Goal: Transaction & Acquisition: Obtain resource

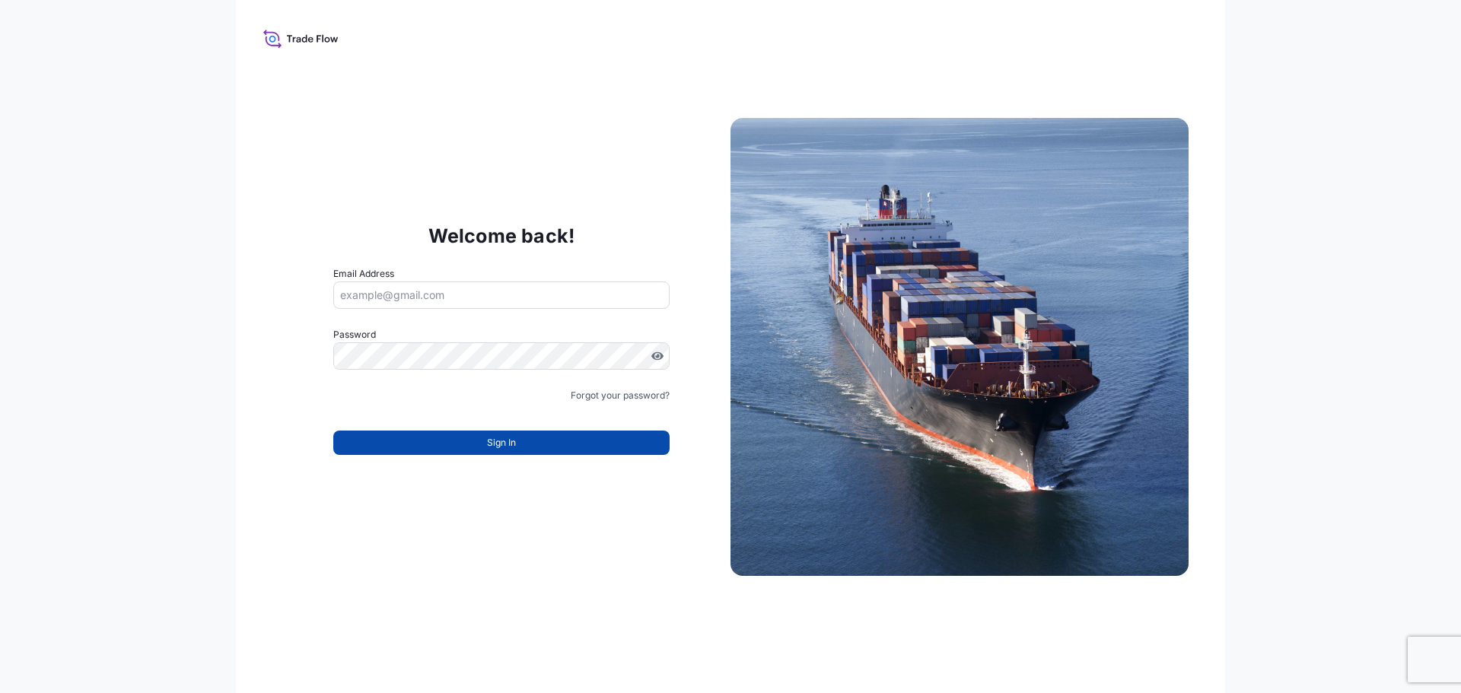
type input "[EMAIL_ADDRESS][DOMAIN_NAME]"
click at [463, 440] on button "Sign In" at bounding box center [501, 443] width 336 height 24
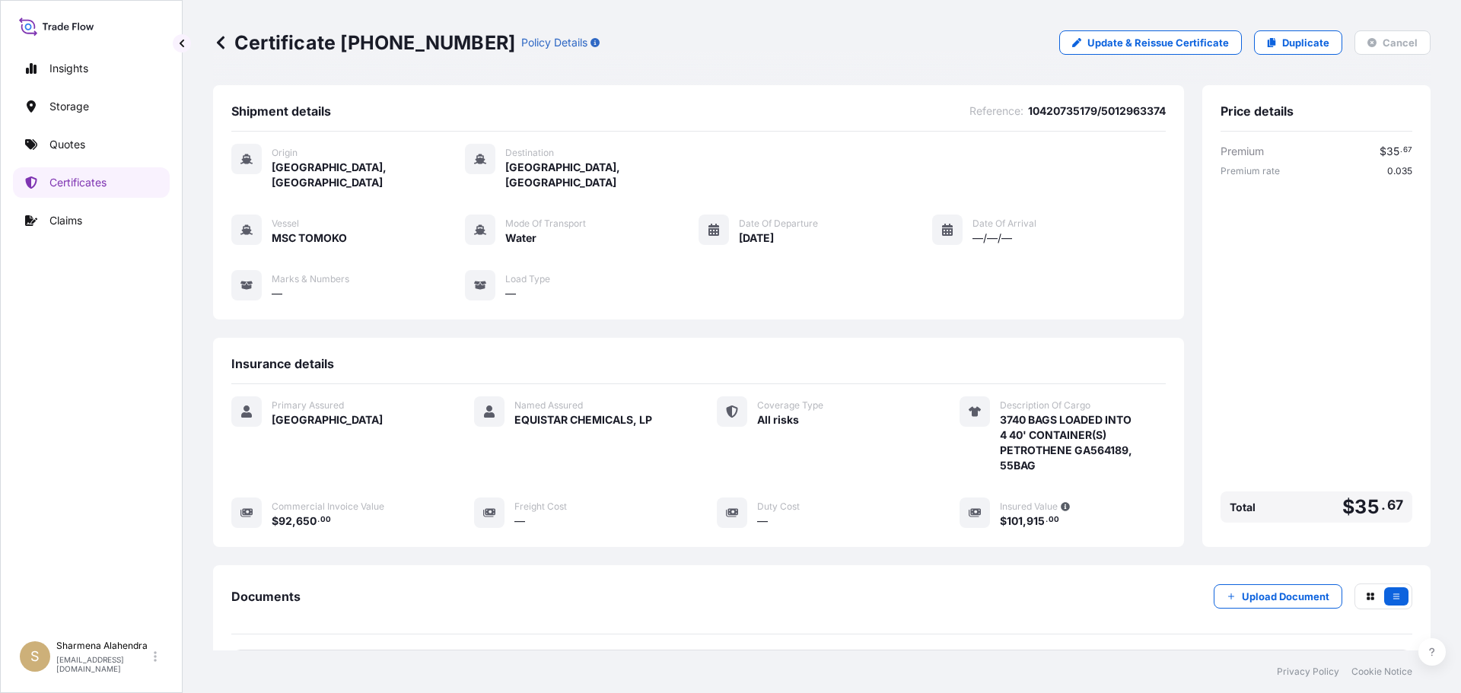
click at [776, 59] on div "Certificate [PHONE_NUMBER] Policy Details Update & Reissue Certificate Duplicat…" at bounding box center [821, 42] width 1217 height 85
click at [69, 146] on p "Quotes" at bounding box center [67, 144] width 36 height 15
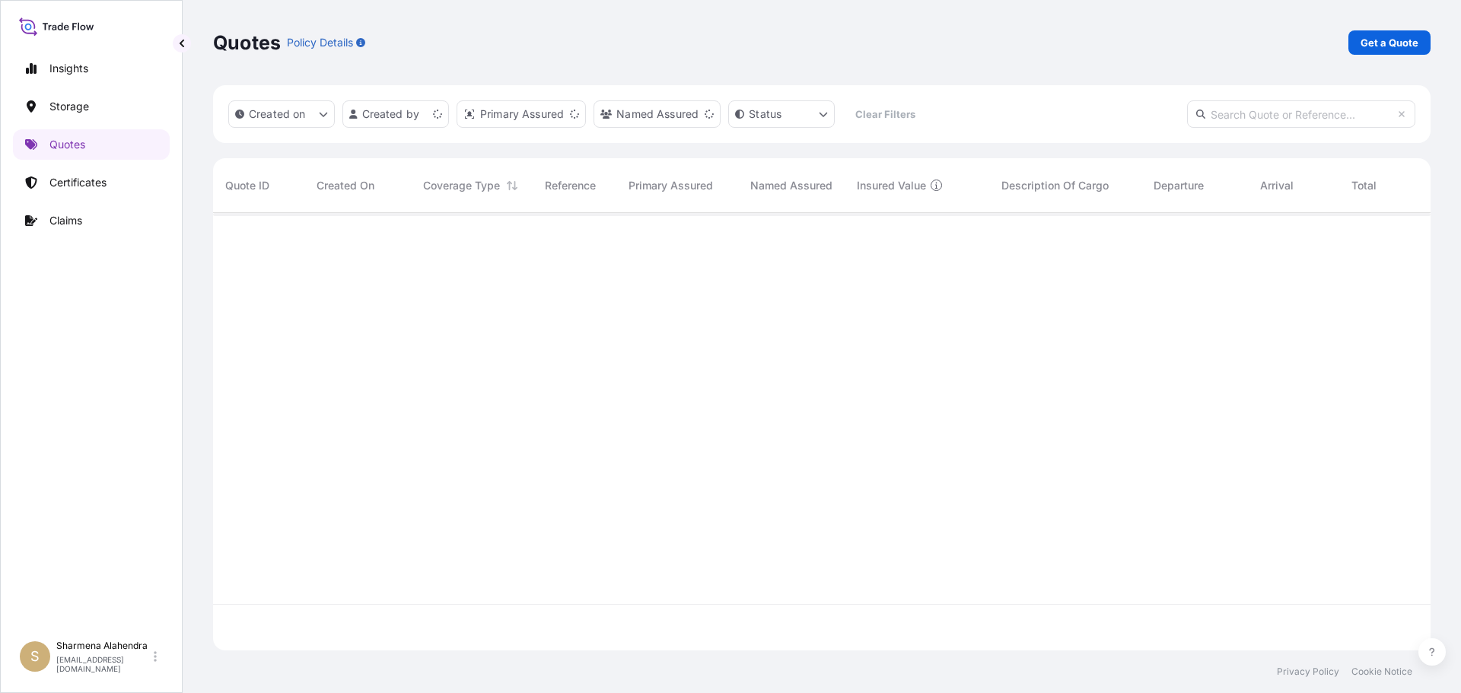
scroll to position [434, 1206]
click at [1381, 43] on p "Get a Quote" at bounding box center [1389, 42] width 58 height 15
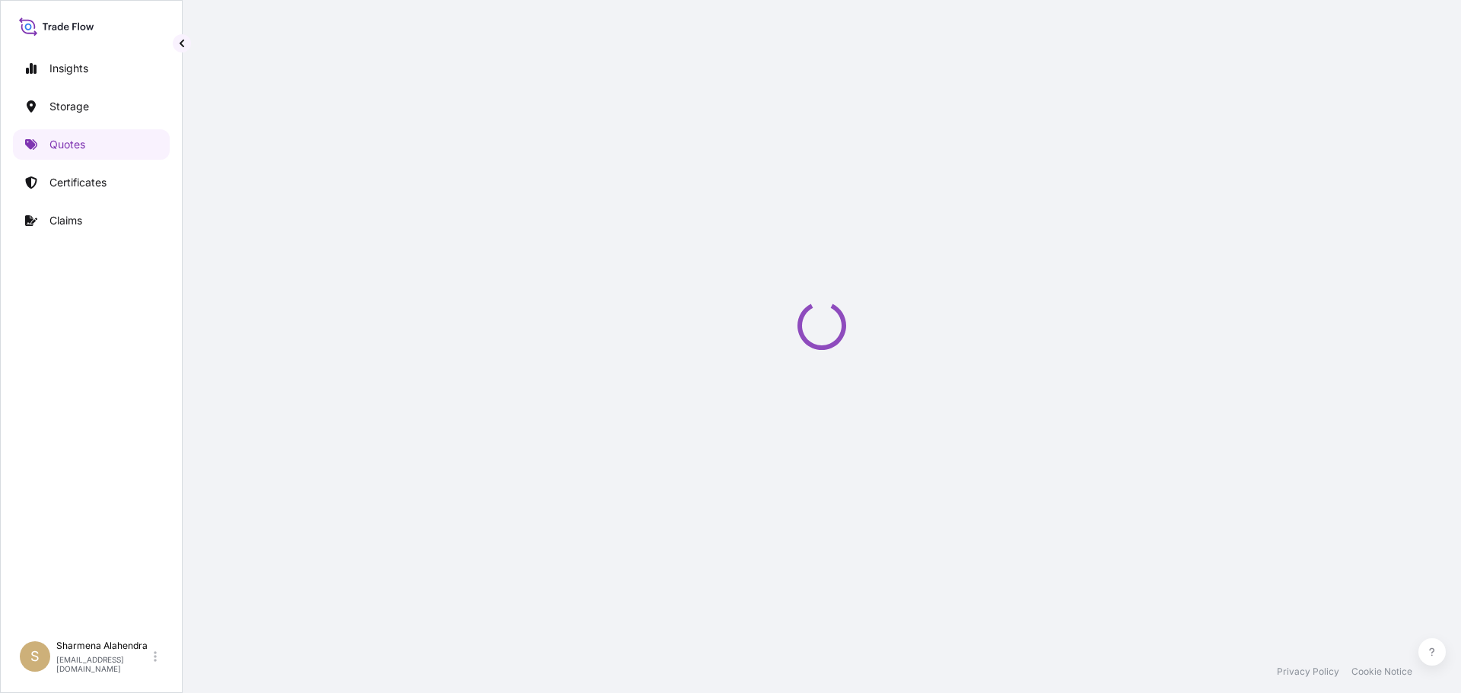
select select "Water"
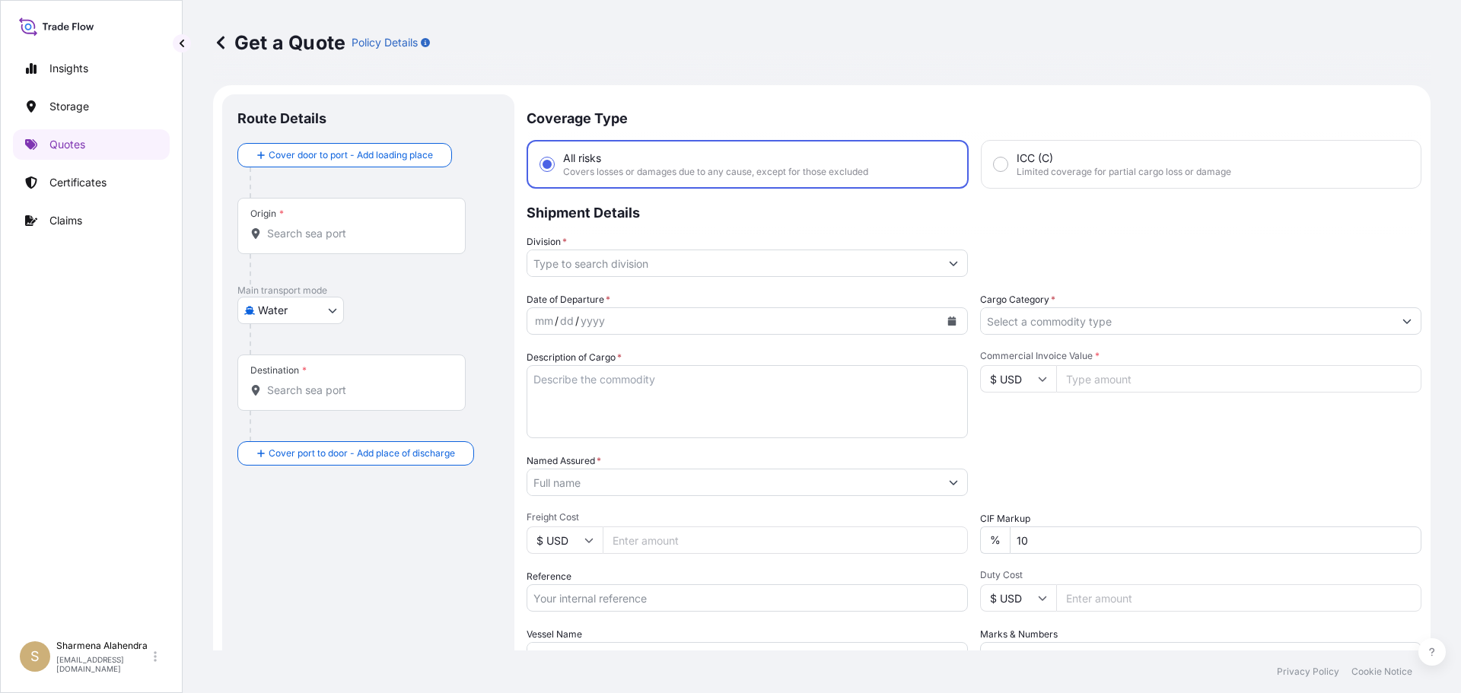
scroll to position [24, 0]
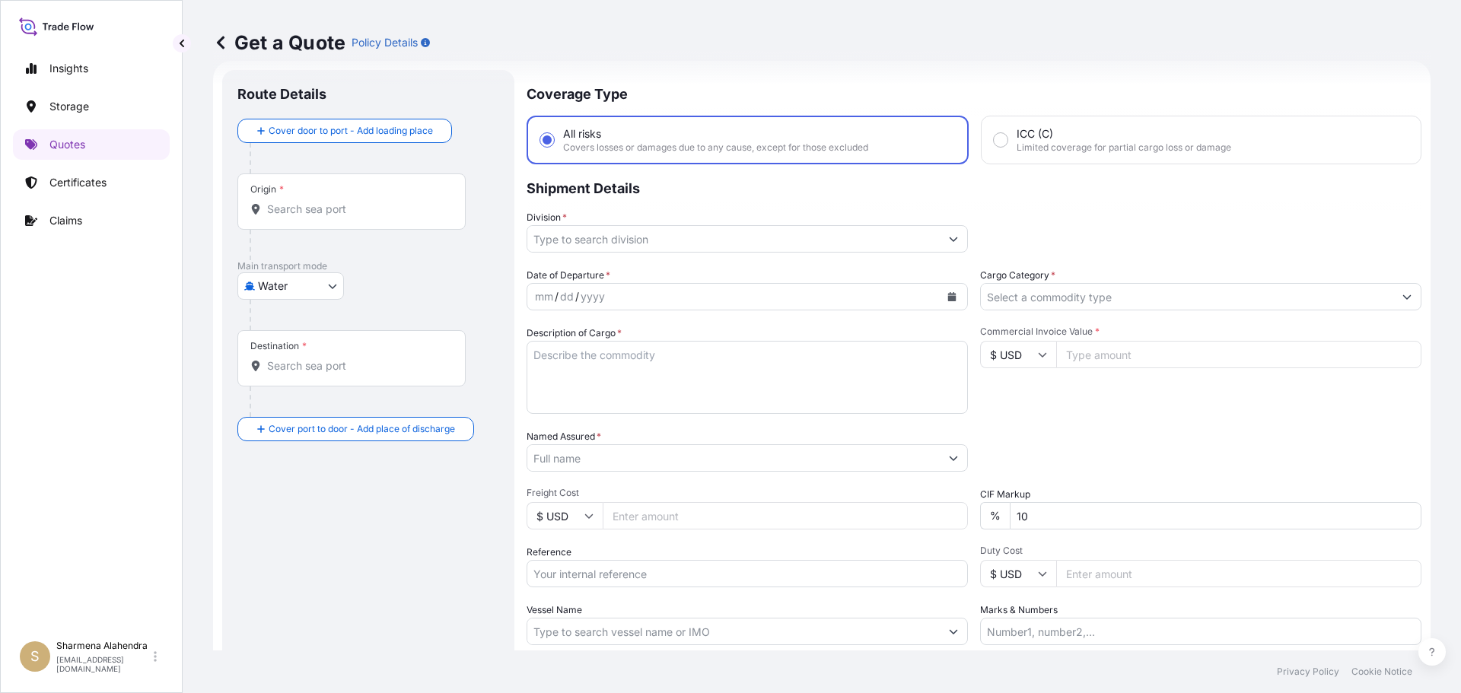
click at [300, 220] on div "Origin *" at bounding box center [351, 201] width 228 height 56
click at [300, 217] on input "Origin *" at bounding box center [357, 209] width 180 height 15
paste input "[GEOGRAPHIC_DATA], [GEOGRAPHIC_DATA]"
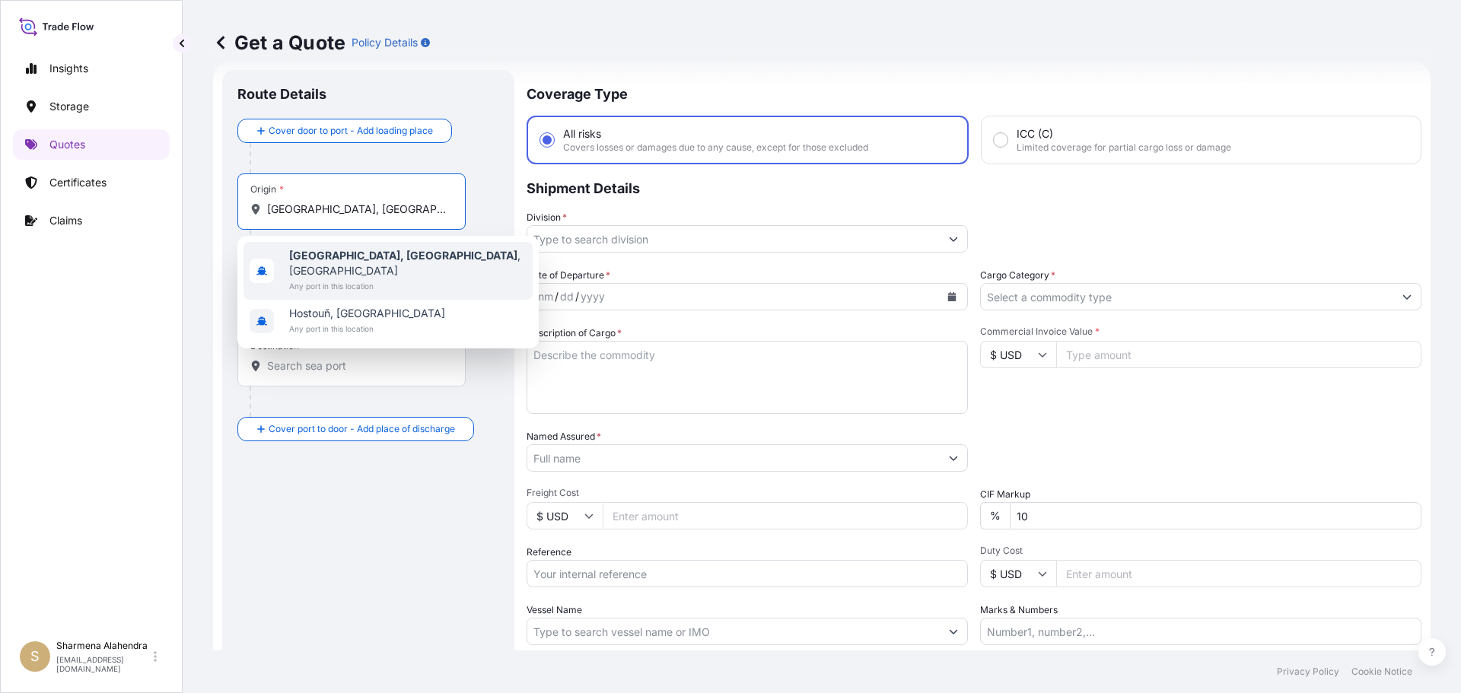
click at [306, 259] on b "[GEOGRAPHIC_DATA], [GEOGRAPHIC_DATA]" at bounding box center [403, 255] width 228 height 13
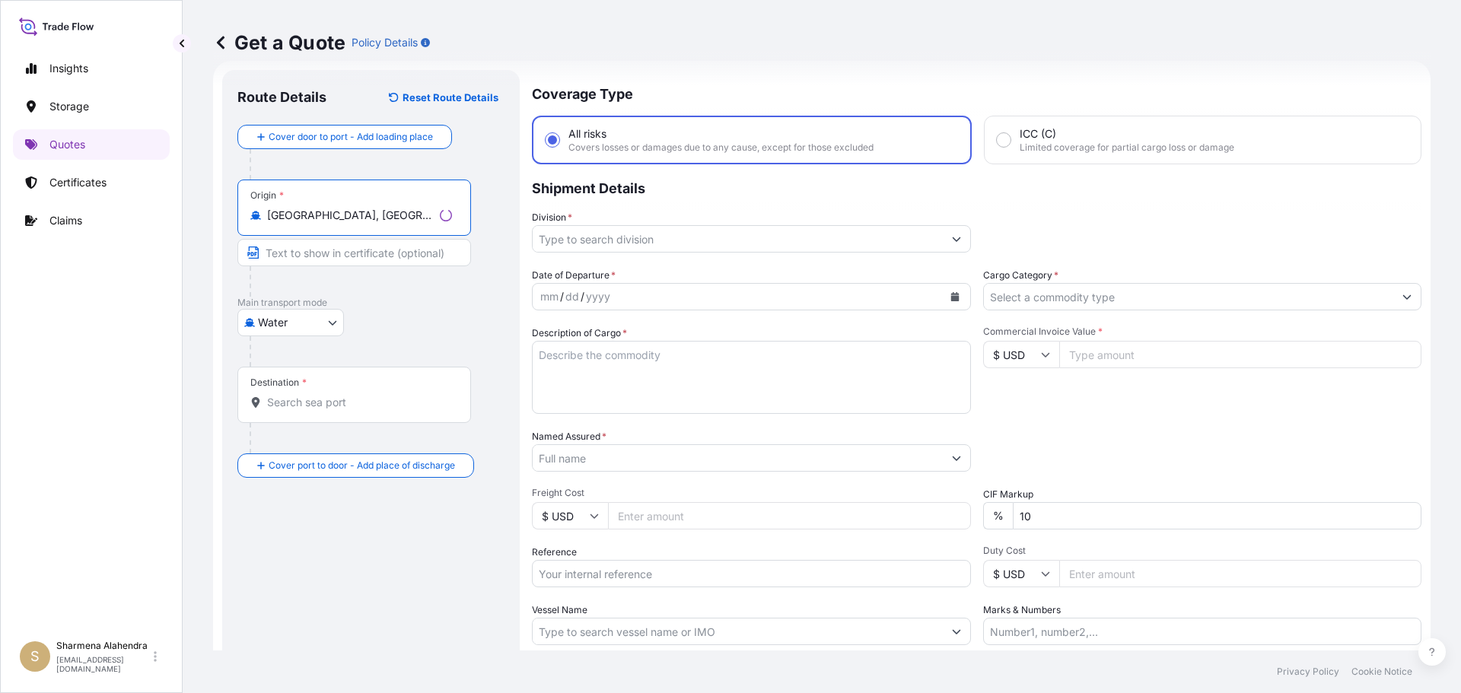
type input "[GEOGRAPHIC_DATA], [GEOGRAPHIC_DATA], [GEOGRAPHIC_DATA]"
drag, startPoint x: 824, startPoint y: 81, endPoint x: 815, endPoint y: 92, distance: 14.6
click at [824, 81] on div "Get a Quote Policy Details" at bounding box center [821, 42] width 1217 height 85
click at [342, 391] on div "Destination *" at bounding box center [351, 395] width 228 height 56
click at [342, 395] on input "Destination *" at bounding box center [357, 402] width 180 height 15
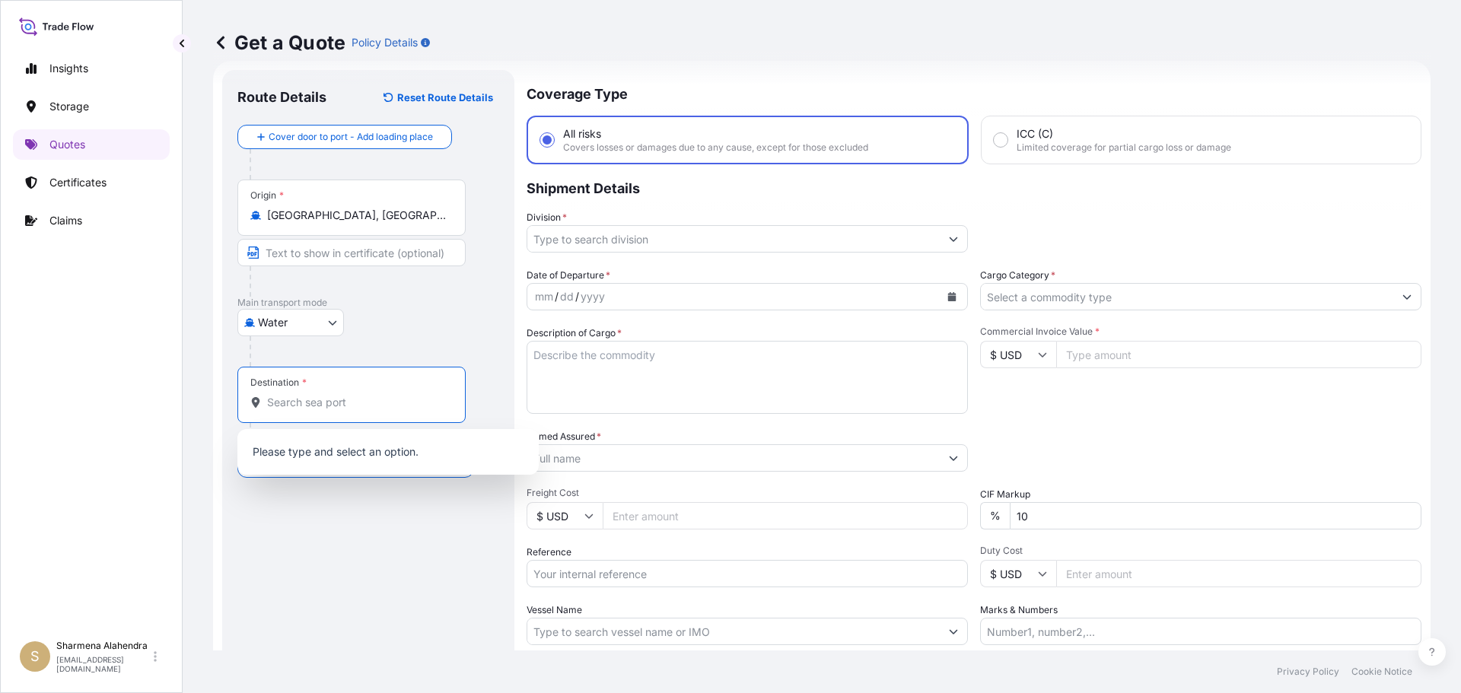
paste input "MANAUS, [GEOGRAPHIC_DATA]"
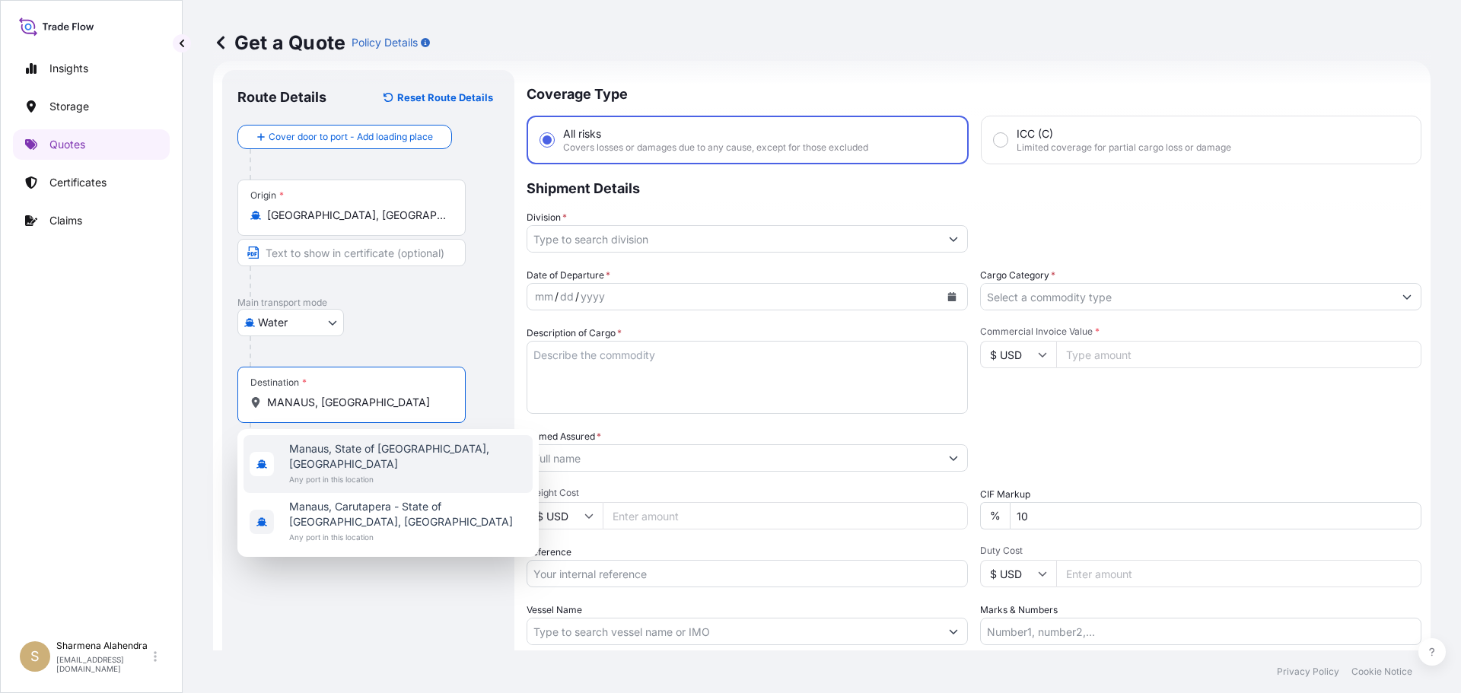
click at [324, 449] on span "Manaus, State of [GEOGRAPHIC_DATA], [GEOGRAPHIC_DATA]" at bounding box center [407, 456] width 237 height 30
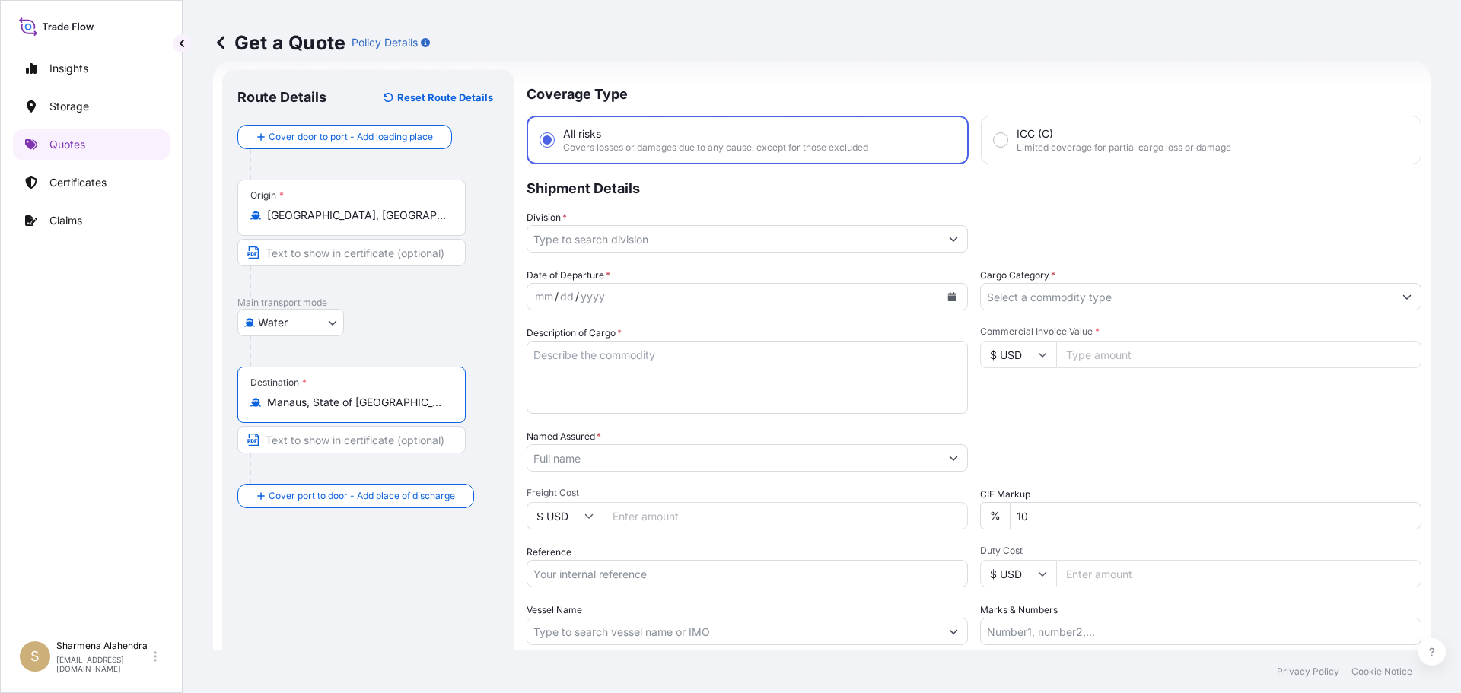
type input "Manaus, State of [GEOGRAPHIC_DATA], [GEOGRAPHIC_DATA]"
click at [632, 235] on input "Division *" at bounding box center [733, 238] width 412 height 27
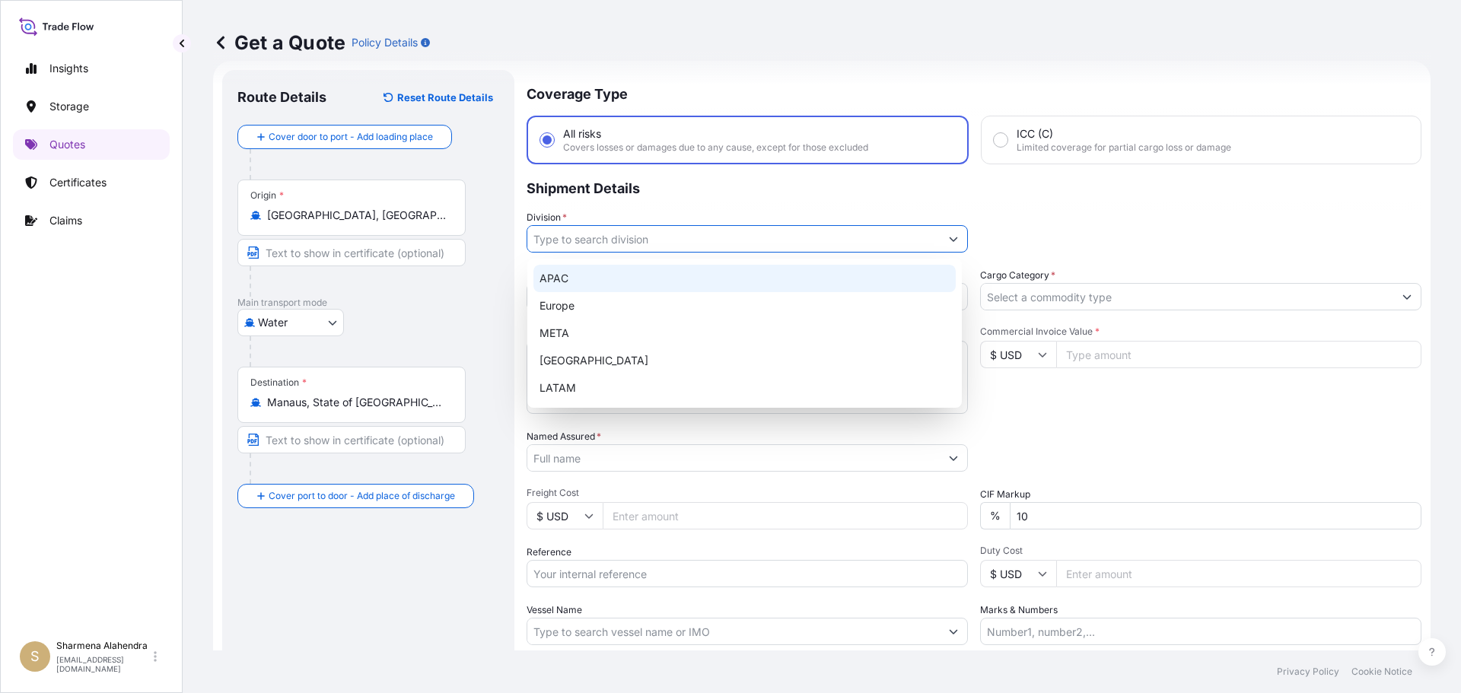
click at [559, 279] on div "APAC" at bounding box center [744, 278] width 422 height 27
type input "APAC"
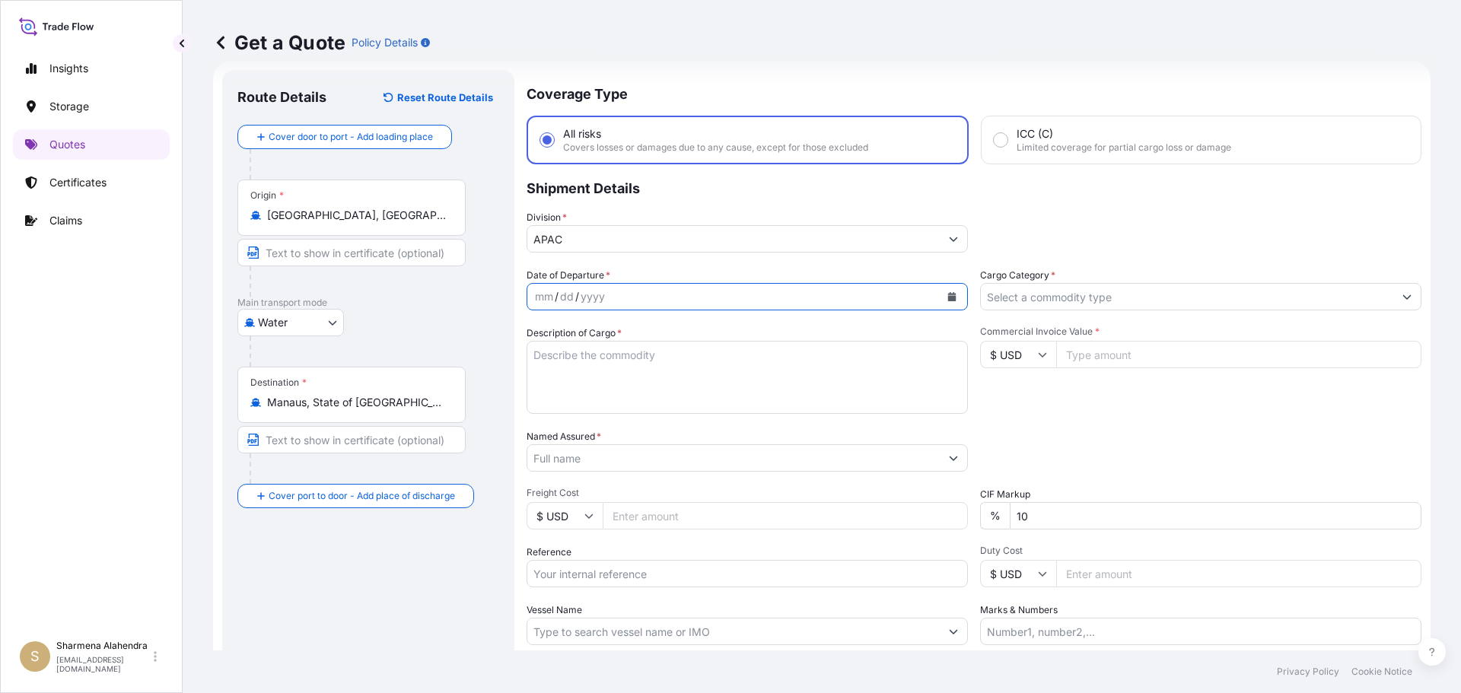
click at [948, 298] on icon "Calendar" at bounding box center [952, 296] width 8 height 9
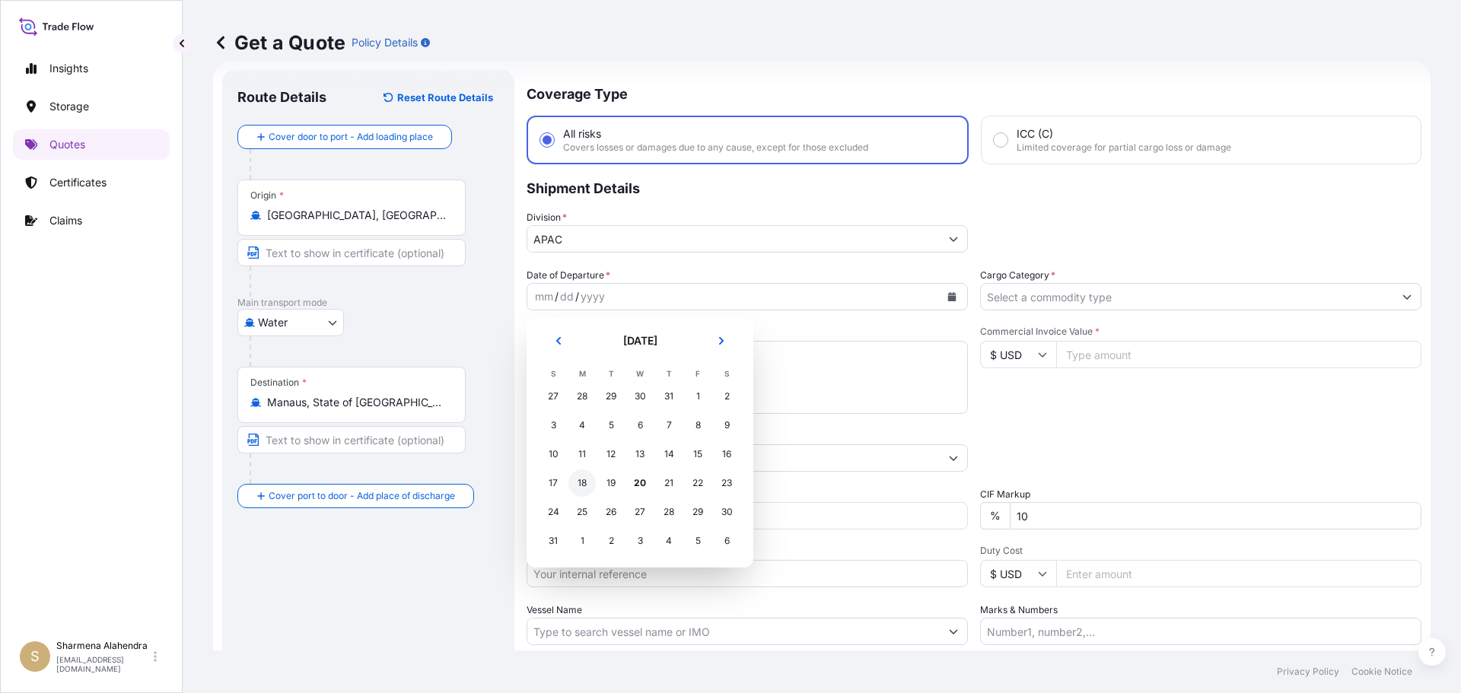
click at [584, 482] on div "18" at bounding box center [581, 482] width 27 height 27
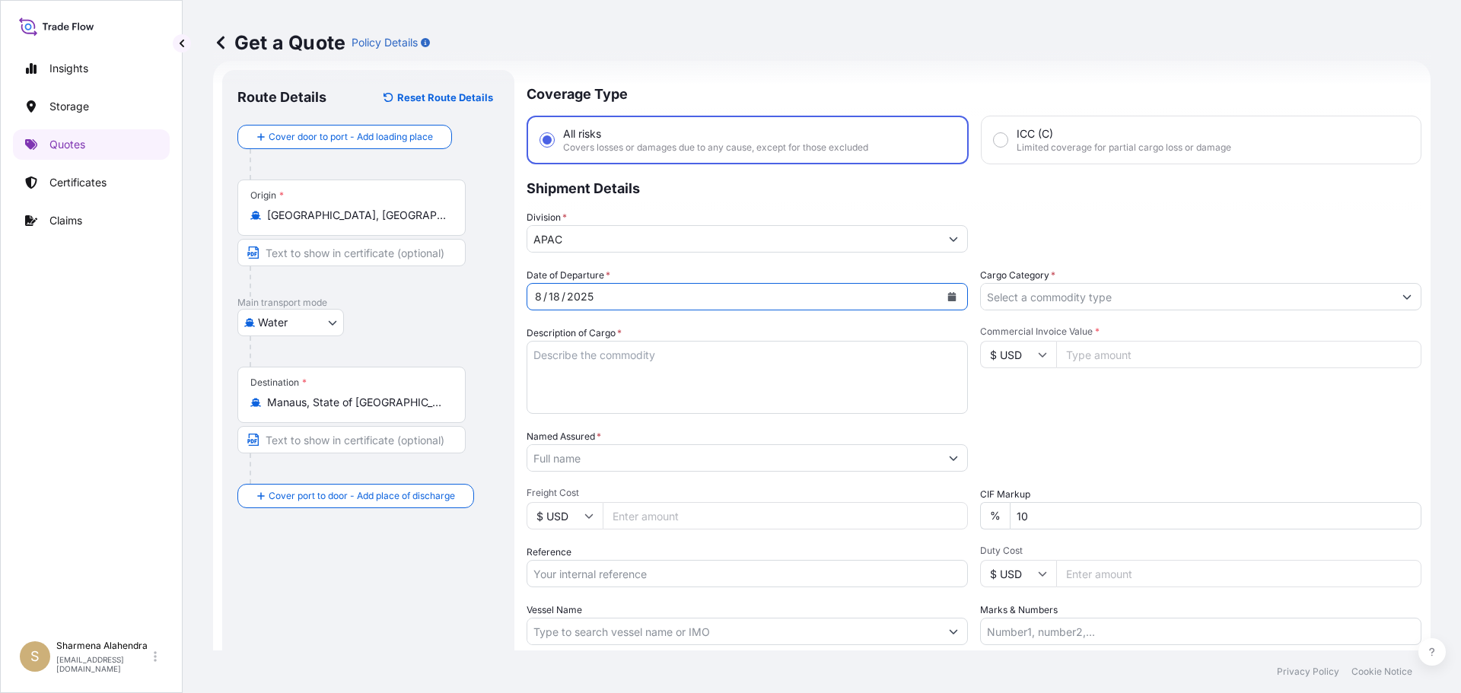
click at [691, 374] on textarea "Description of Cargo *" at bounding box center [746, 377] width 441 height 73
click at [821, 380] on textarea "Description of Cargo *" at bounding box center [746, 377] width 441 height 73
paste textarea "BAGS LOADED ONTO 34 PALLETS LOADED INTO 2 40' CONTAINER(S) PETROTHENE GA1810T, …"
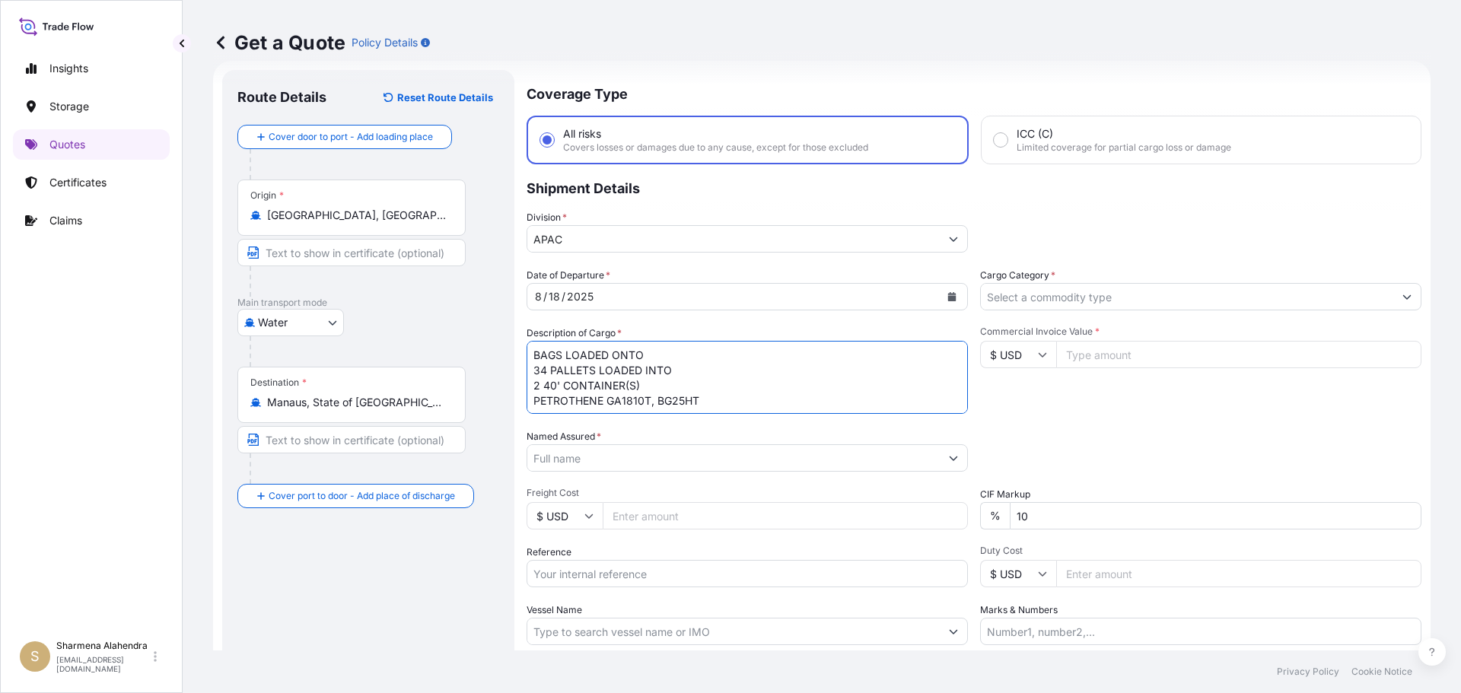
click at [534, 356] on textarea "BAGS LOADED ONTO 34 PALLETS LOADED INTO 2 40' CONTAINER(S) PETROTHENE GA1810T, …" at bounding box center [746, 377] width 441 height 73
type textarea "1870 BAGS LOADED ONTO 34 PALLETS LOADED INTO 2 40' CONTAINER(S) PETROTHENE GA18…"
click at [773, 450] on input "Named Assured *" at bounding box center [733, 457] width 412 height 27
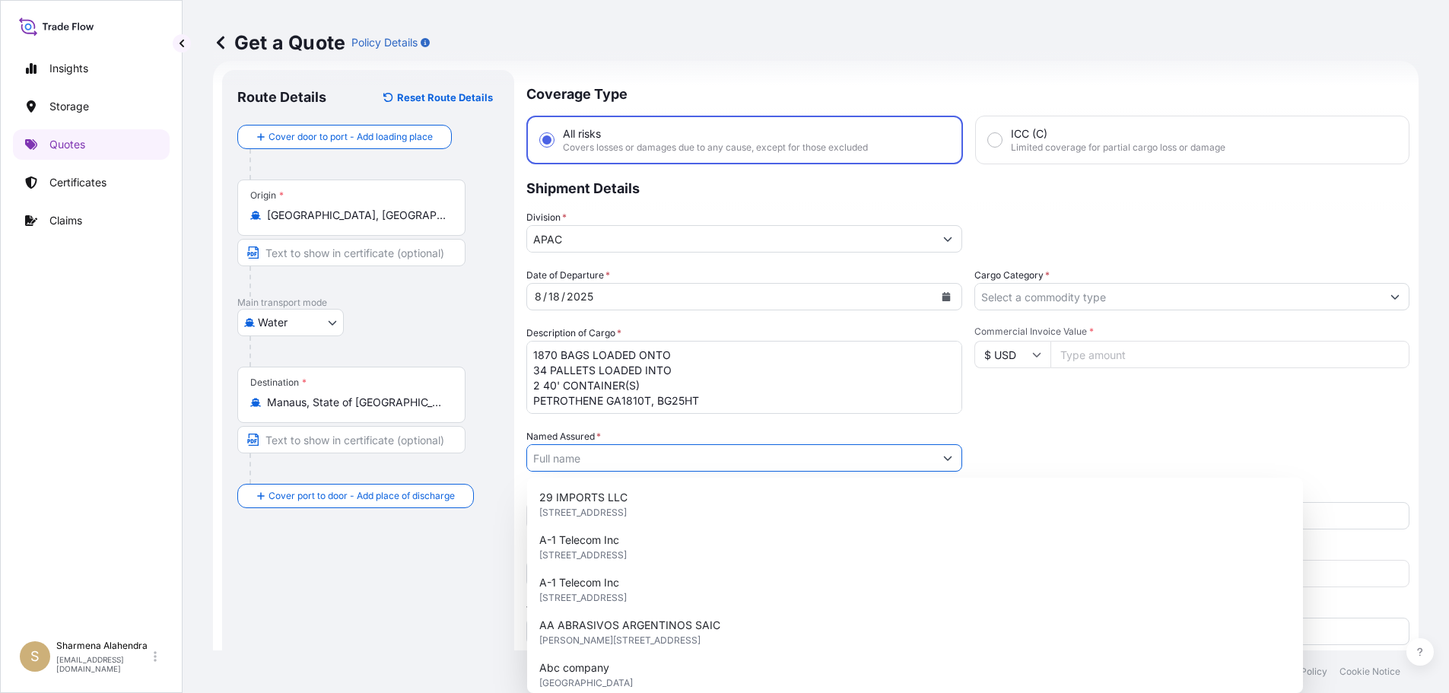
paste input "EQUISTAR CHEMICALS, LP"
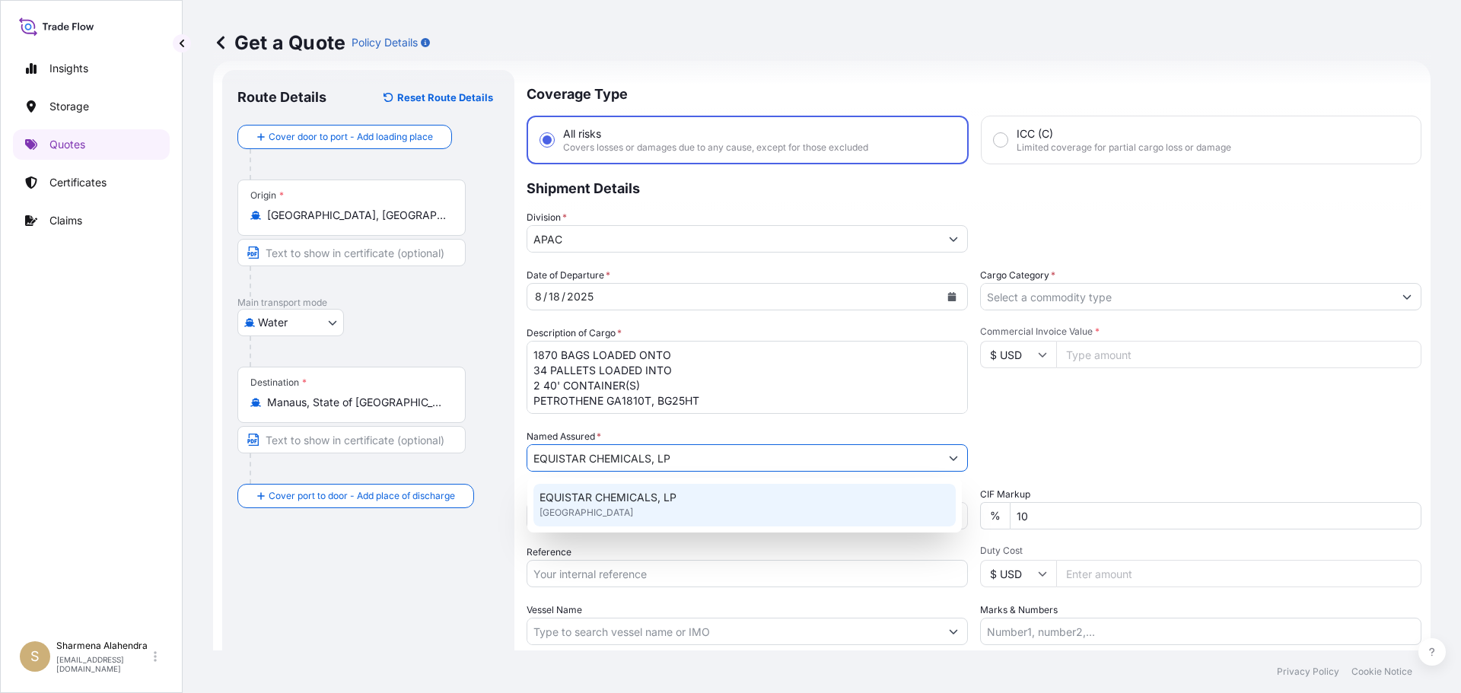
click at [644, 501] on span "EQUISTAR CHEMICALS, LP" at bounding box center [607, 497] width 137 height 15
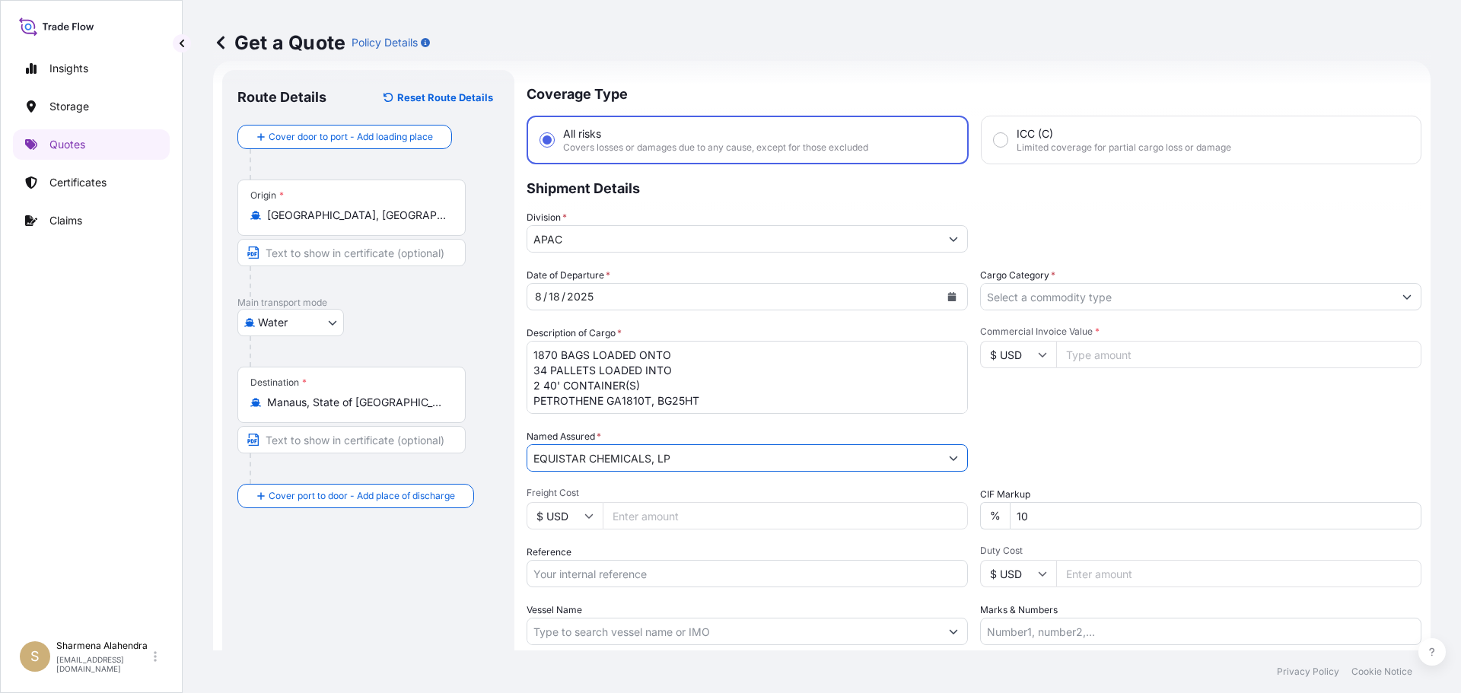
type input "EQUISTAR CHEMICALS, LP"
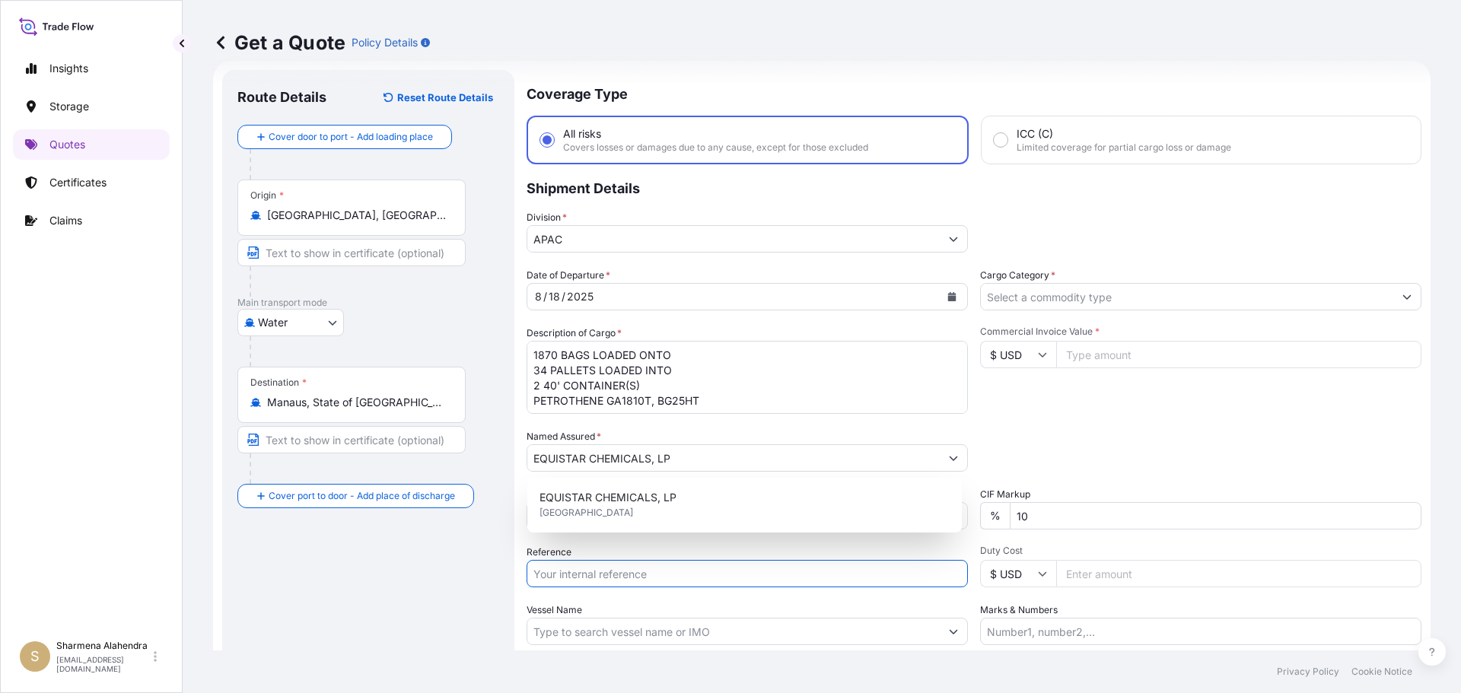
click at [615, 571] on input "Reference" at bounding box center [746, 573] width 441 height 27
paste input "10420830538"
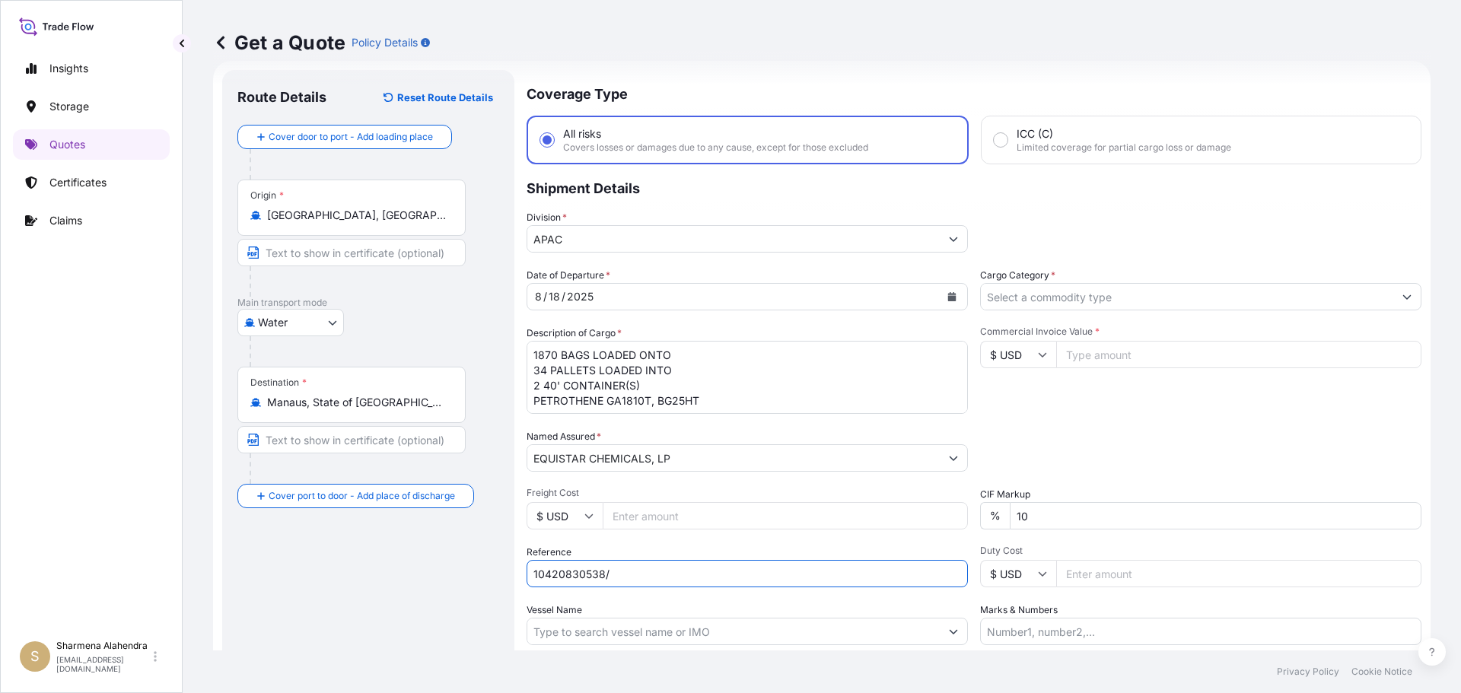
paste input "5013178220"
type input "10420830538/5013178220"
click at [876, 639] on input "Vessel Name" at bounding box center [733, 631] width 412 height 27
paste input "CMA CGM BERLIOZ"
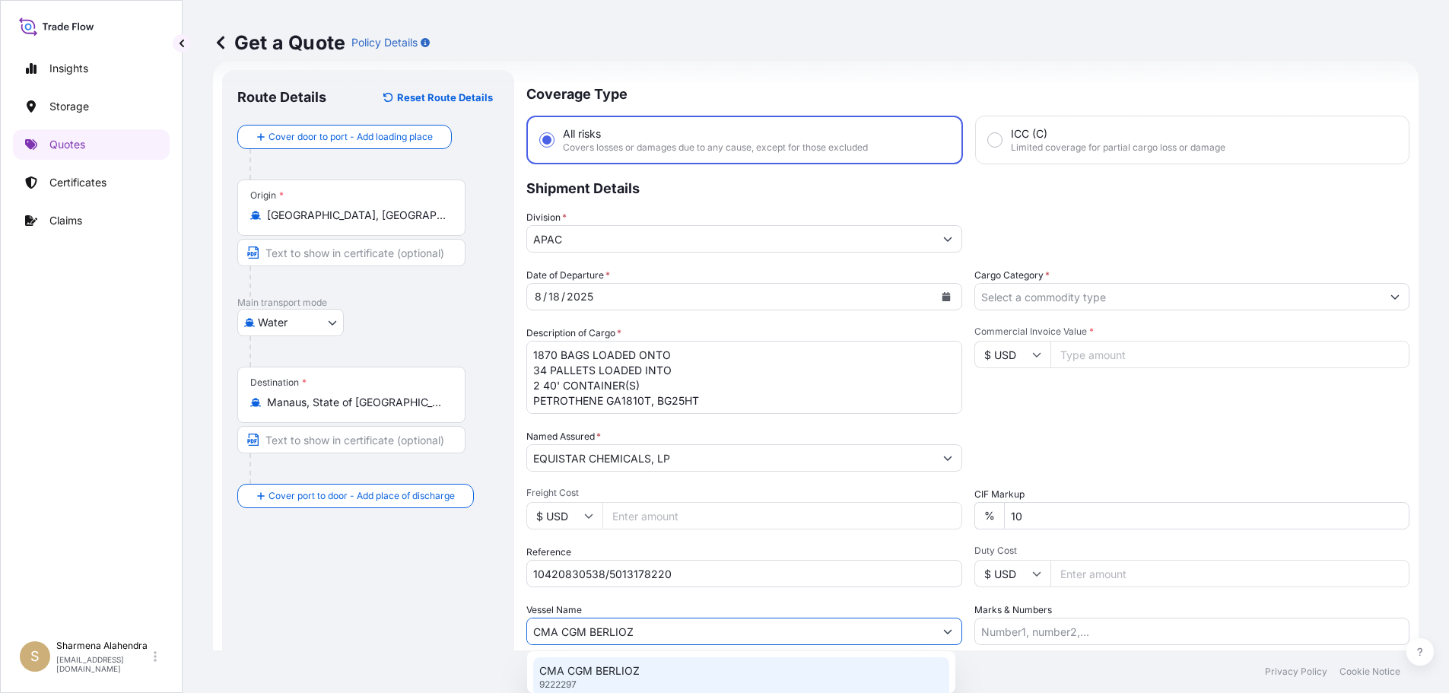
click at [614, 672] on p "CMA CGM BERLIOZ" at bounding box center [589, 670] width 100 height 15
type input "CMA CGM BERLIOZ"
click at [1114, 298] on input "Cargo Category *" at bounding box center [1187, 296] width 412 height 27
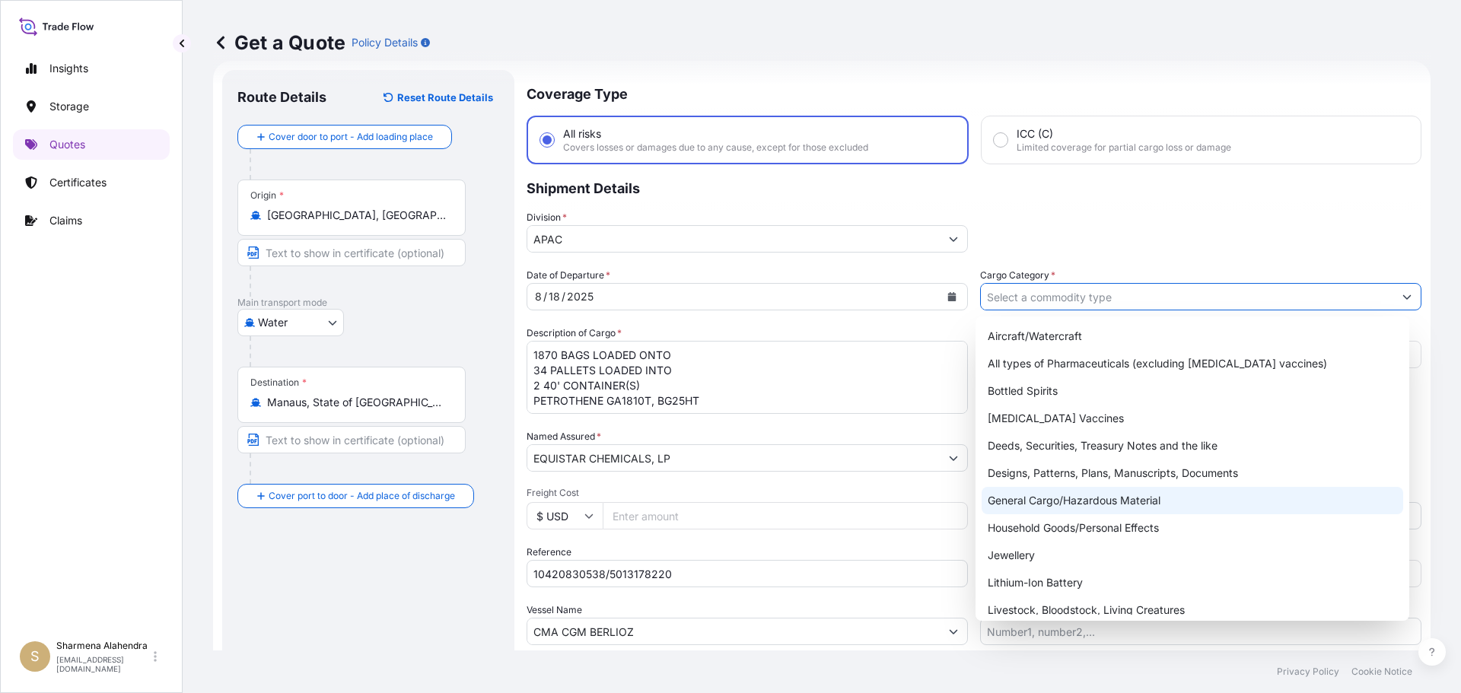
click at [1051, 501] on div "General Cargo/Hazardous Material" at bounding box center [1192, 500] width 422 height 27
type input "General Cargo/Hazardous Material"
click at [1052, 507] on div "General Cargo/Hazardous Material" at bounding box center [1192, 500] width 422 height 27
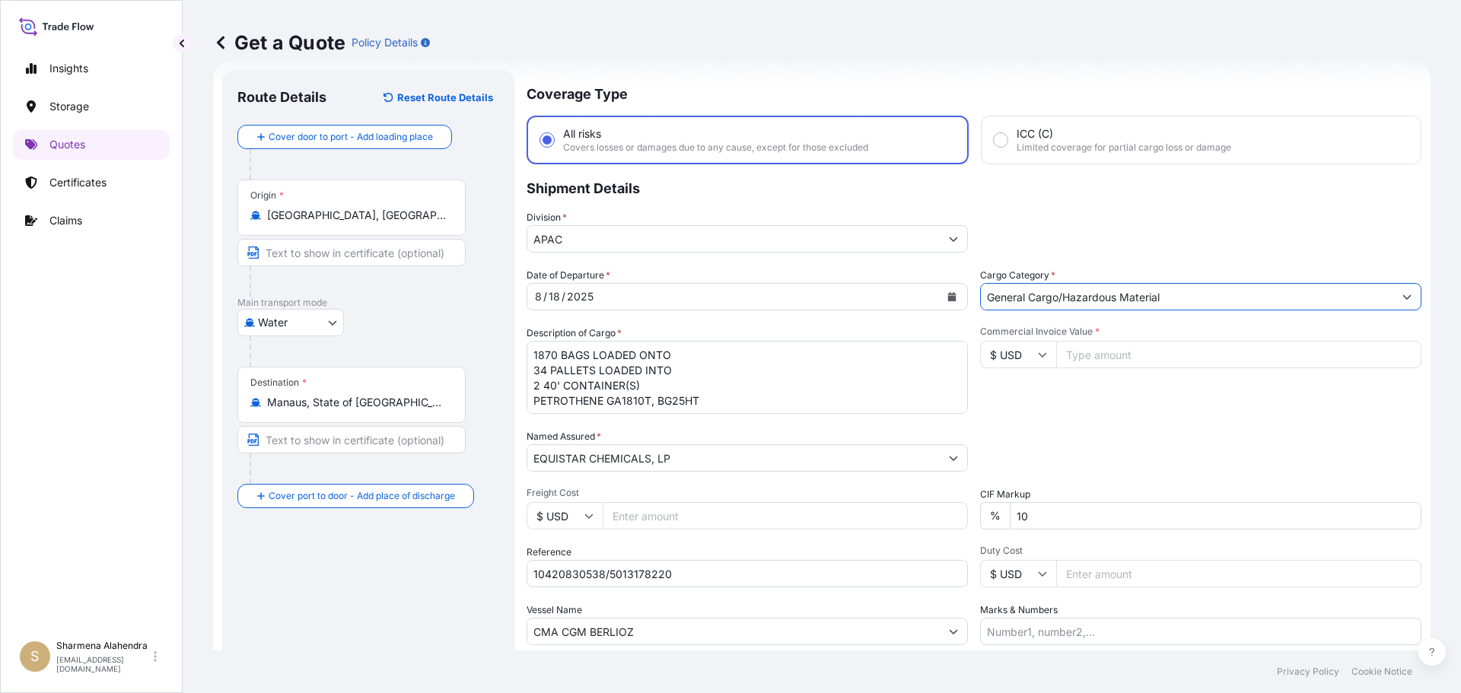
click at [1106, 353] on input "Commercial Invoice Value *" at bounding box center [1238, 354] width 365 height 27
paste input "43477.50"
type input "43477.51"
click at [1140, 440] on div "Packing Category Type to search a container mode Please select a primary mode o…" at bounding box center [1200, 450] width 441 height 43
click at [1204, 460] on div "Packing Category Type to search a container mode Please select a primary mode o…" at bounding box center [1200, 450] width 441 height 43
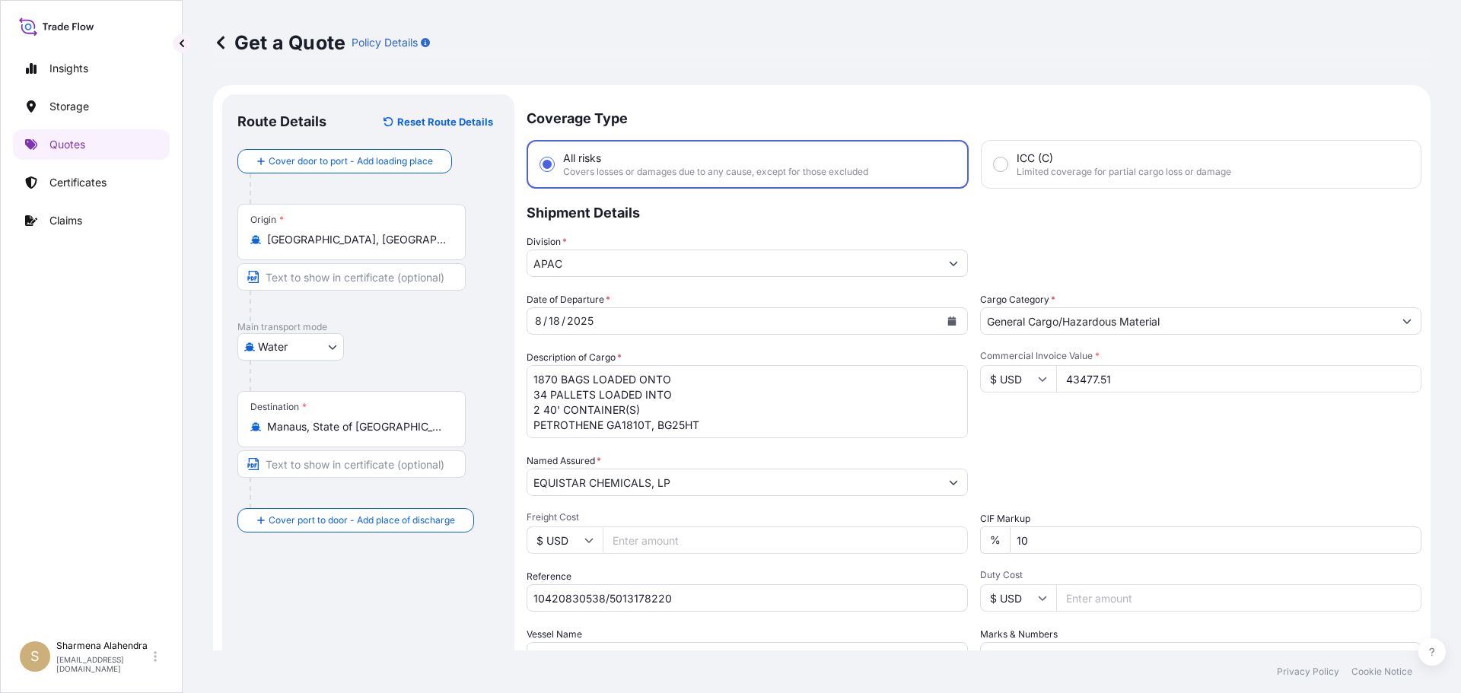
scroll to position [141, 0]
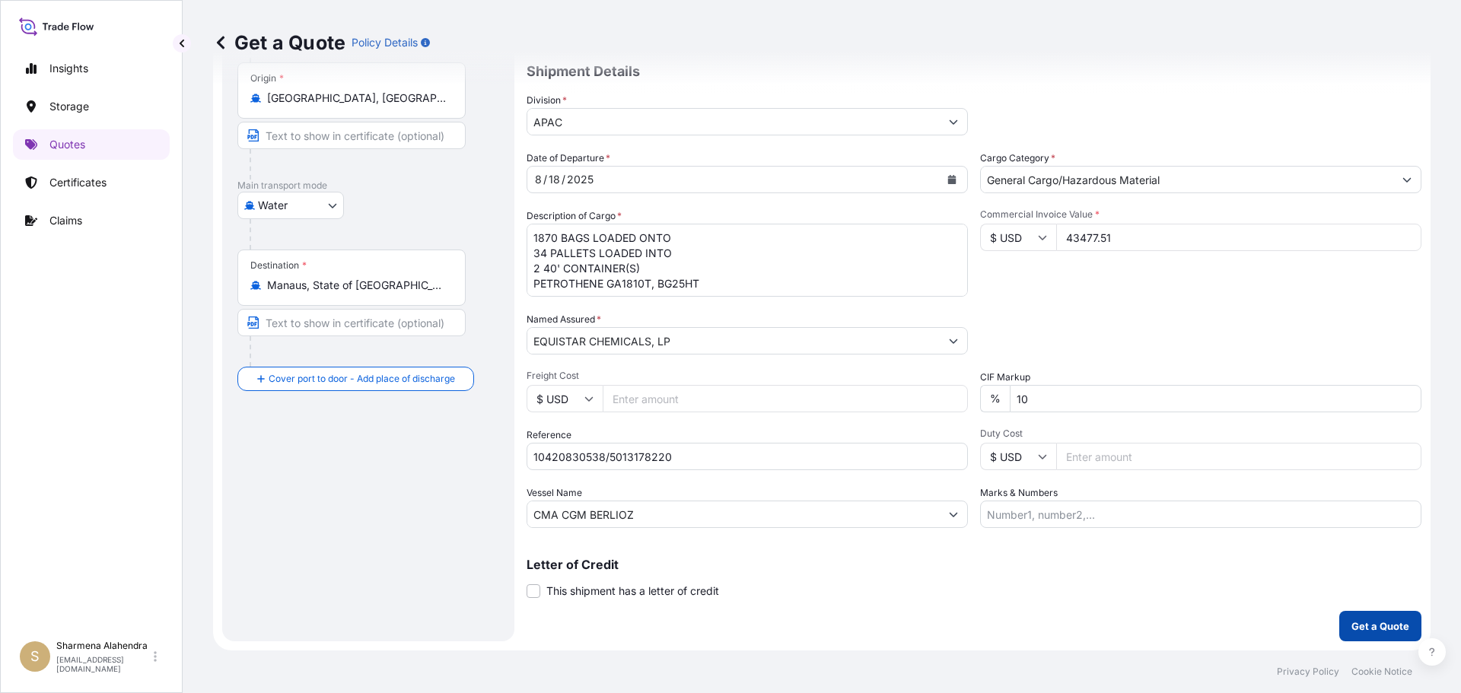
click at [1370, 620] on p "Get a Quote" at bounding box center [1380, 625] width 58 height 15
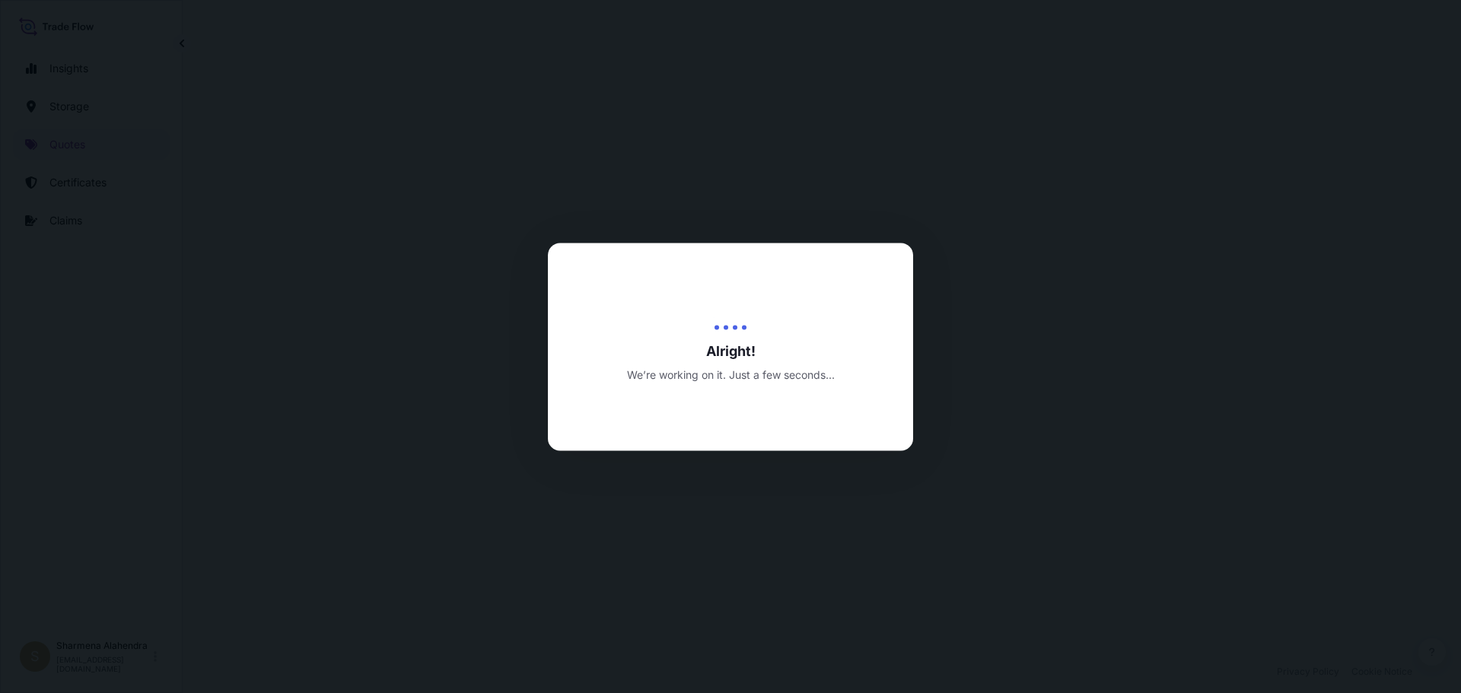
select select "Water"
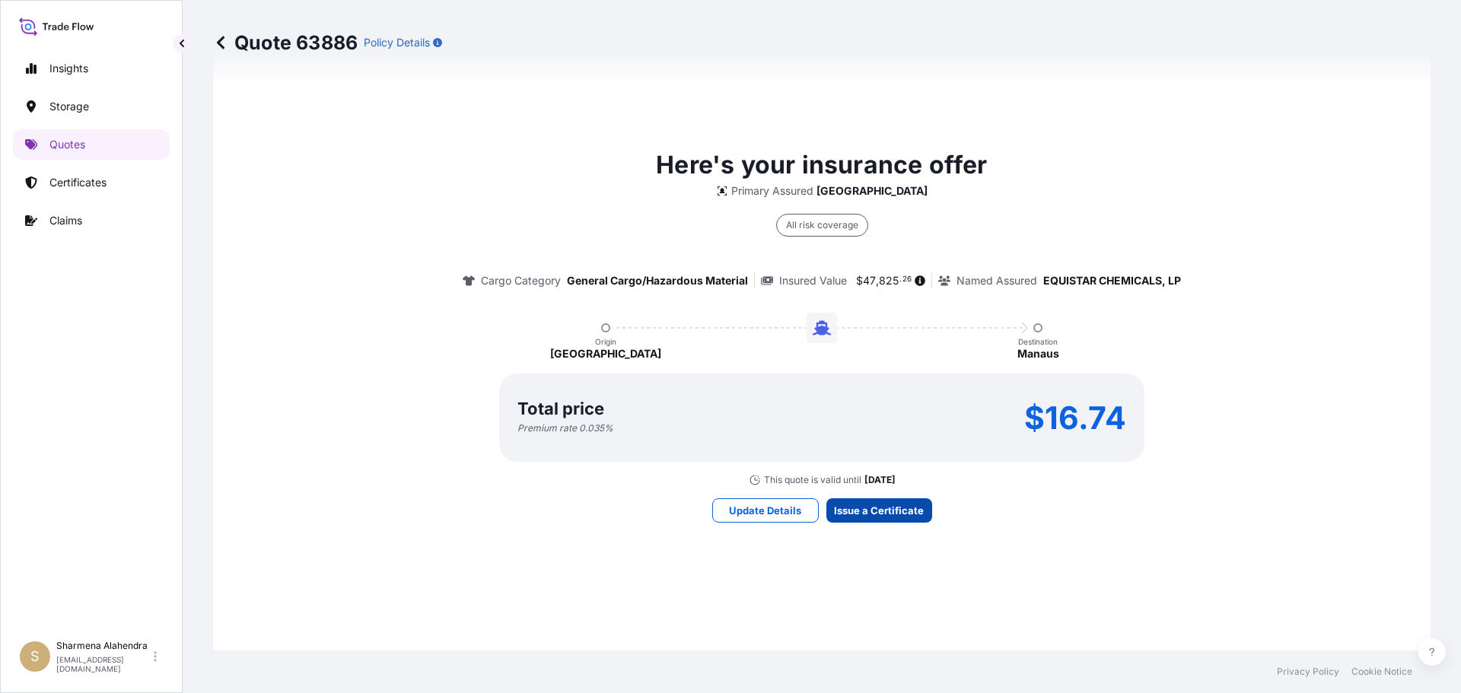
scroll to position [2175, 0]
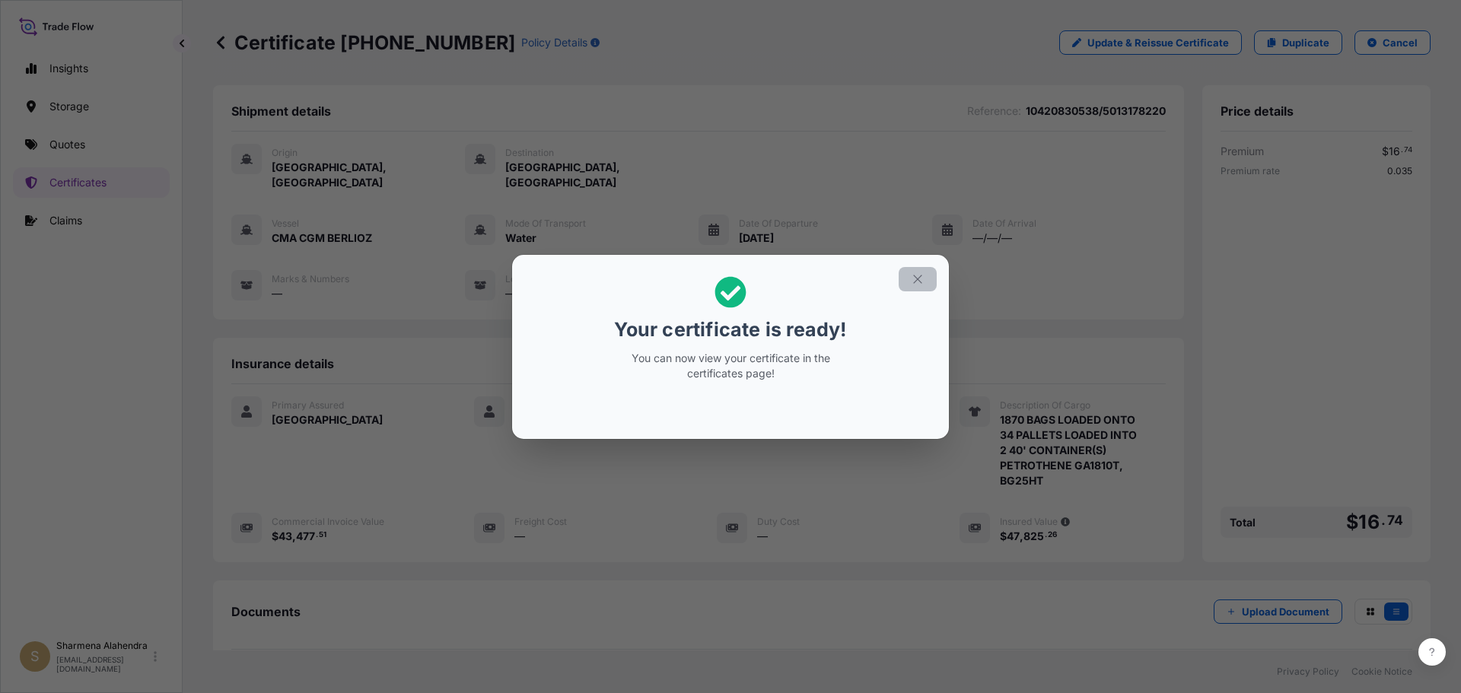
click at [919, 283] on icon "button" at bounding box center [918, 279] width 14 height 14
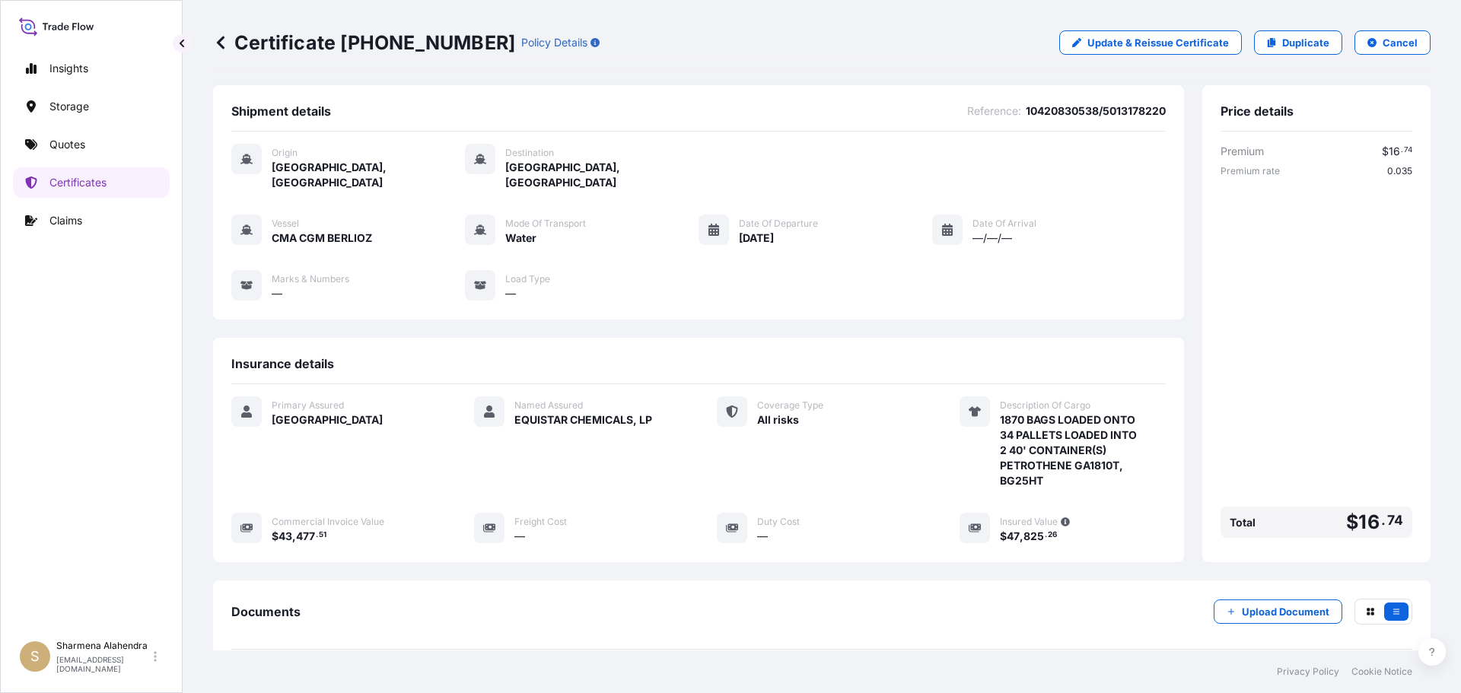
scroll to position [152, 0]
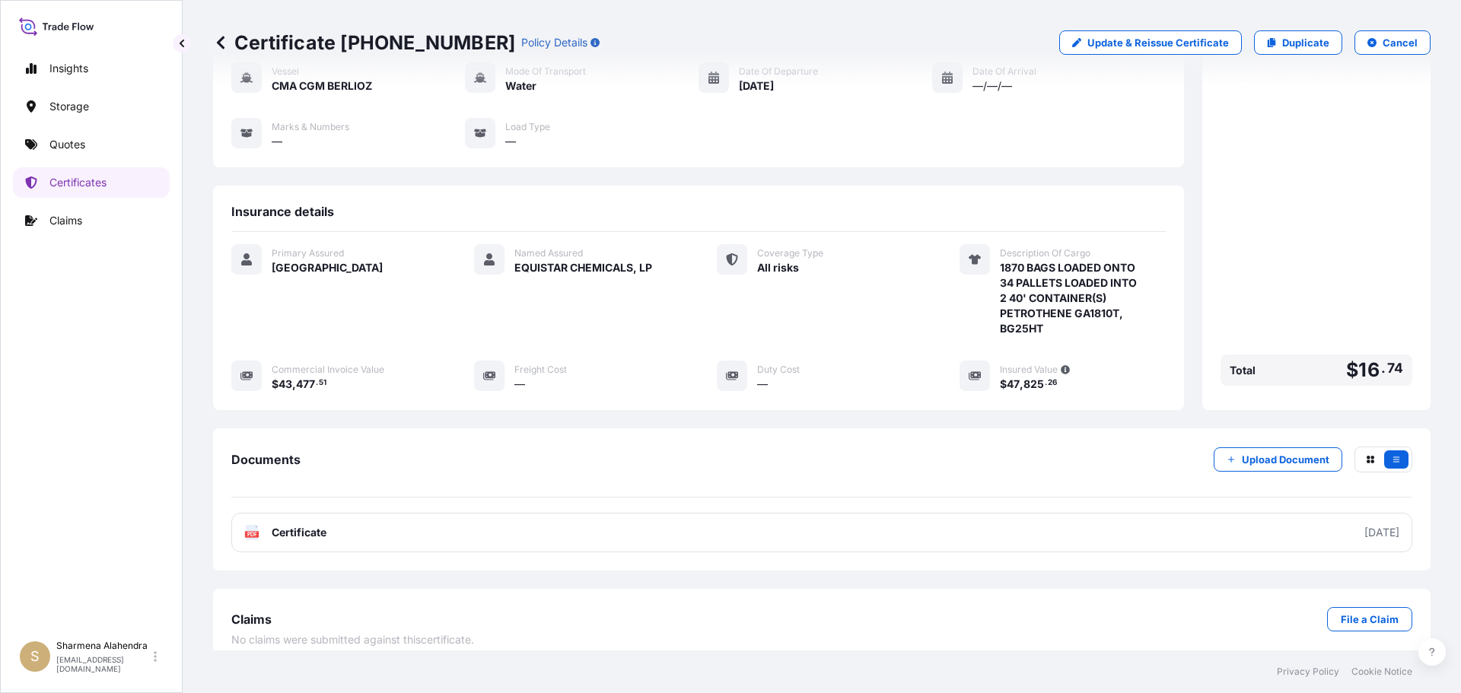
click at [742, 518] on link "PDF Certificate [DATE]" at bounding box center [821, 533] width 1181 height 40
